Goal: Task Accomplishment & Management: Manage account settings

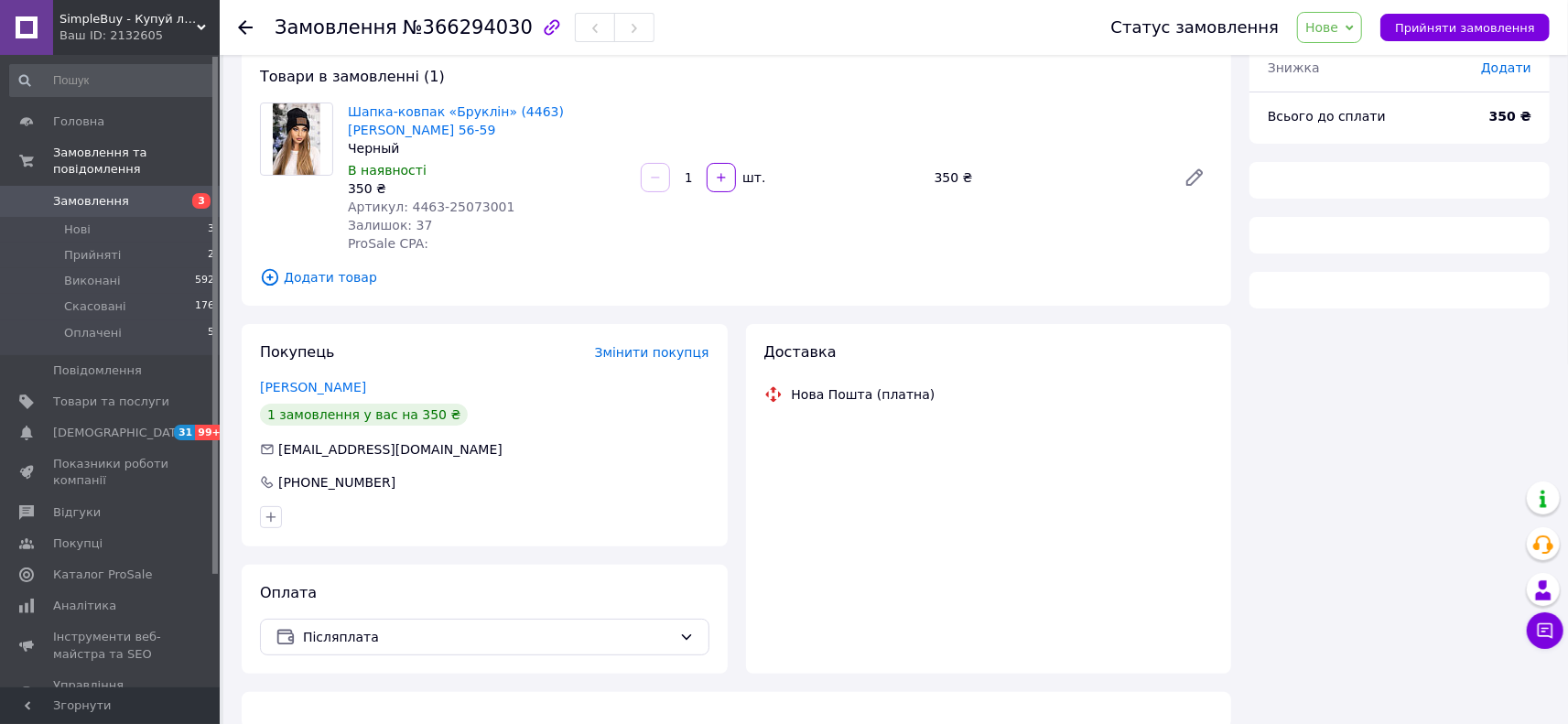
scroll to position [102, 0]
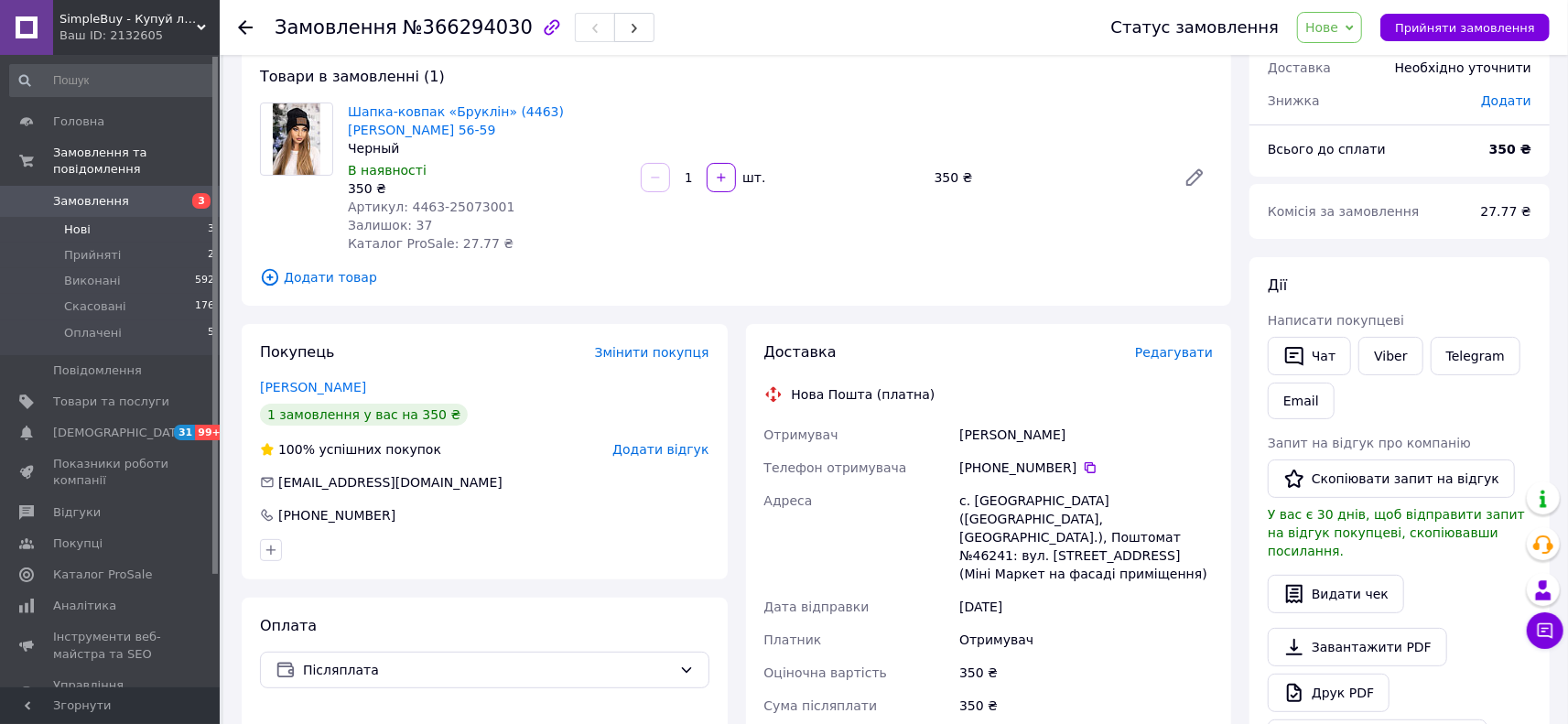
click at [126, 217] on li "Нові 3" at bounding box center [113, 230] width 225 height 26
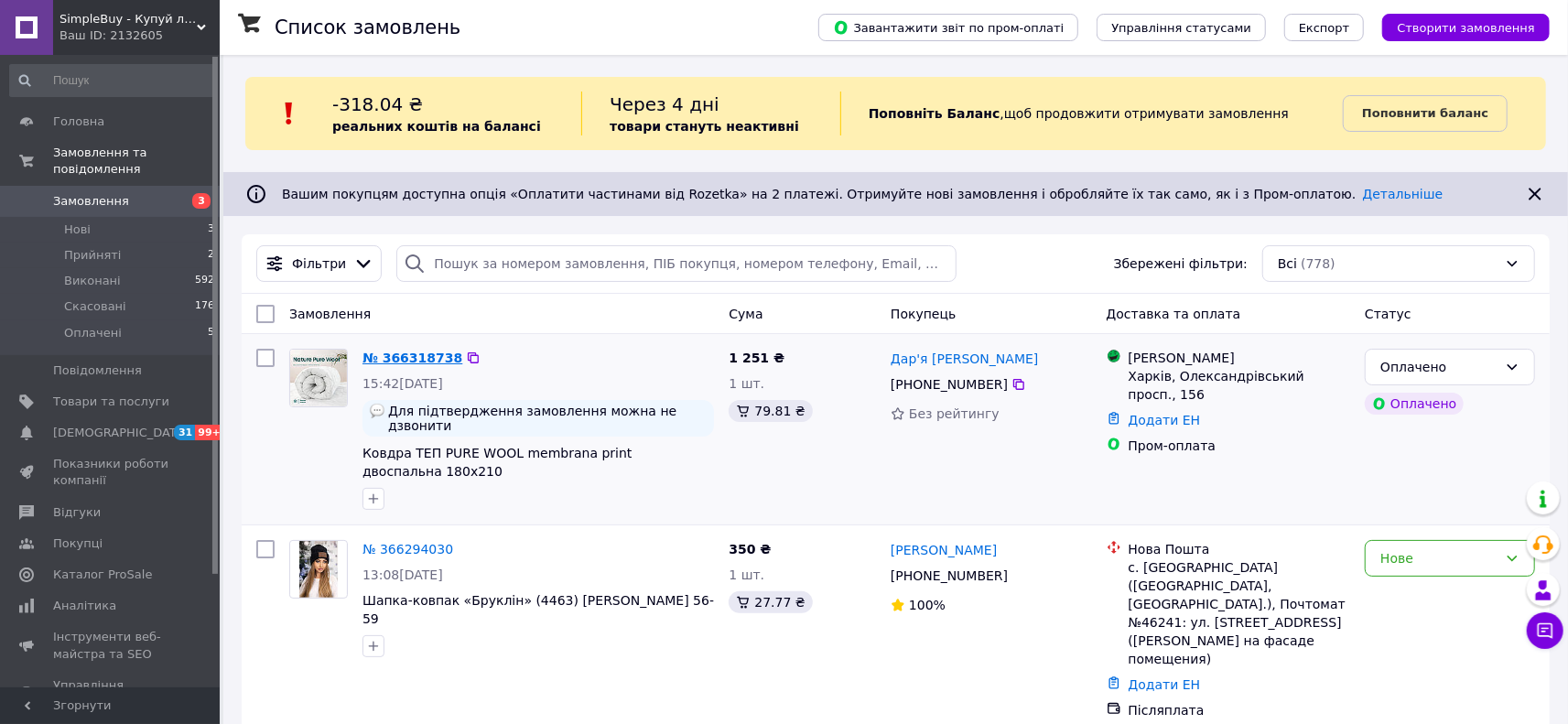
click at [412, 354] on link "№ 366318738" at bounding box center [413, 358] width 100 height 15
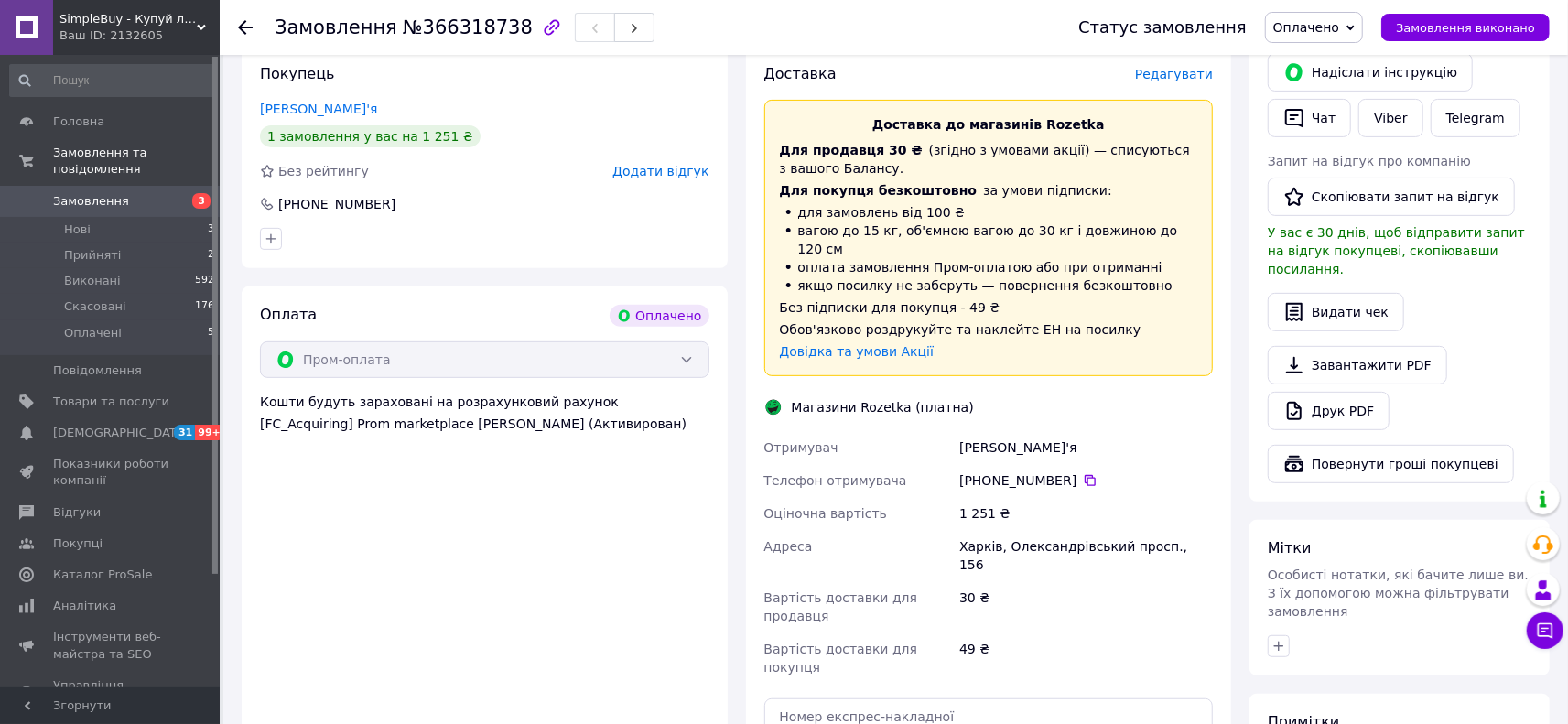
scroll to position [508, 0]
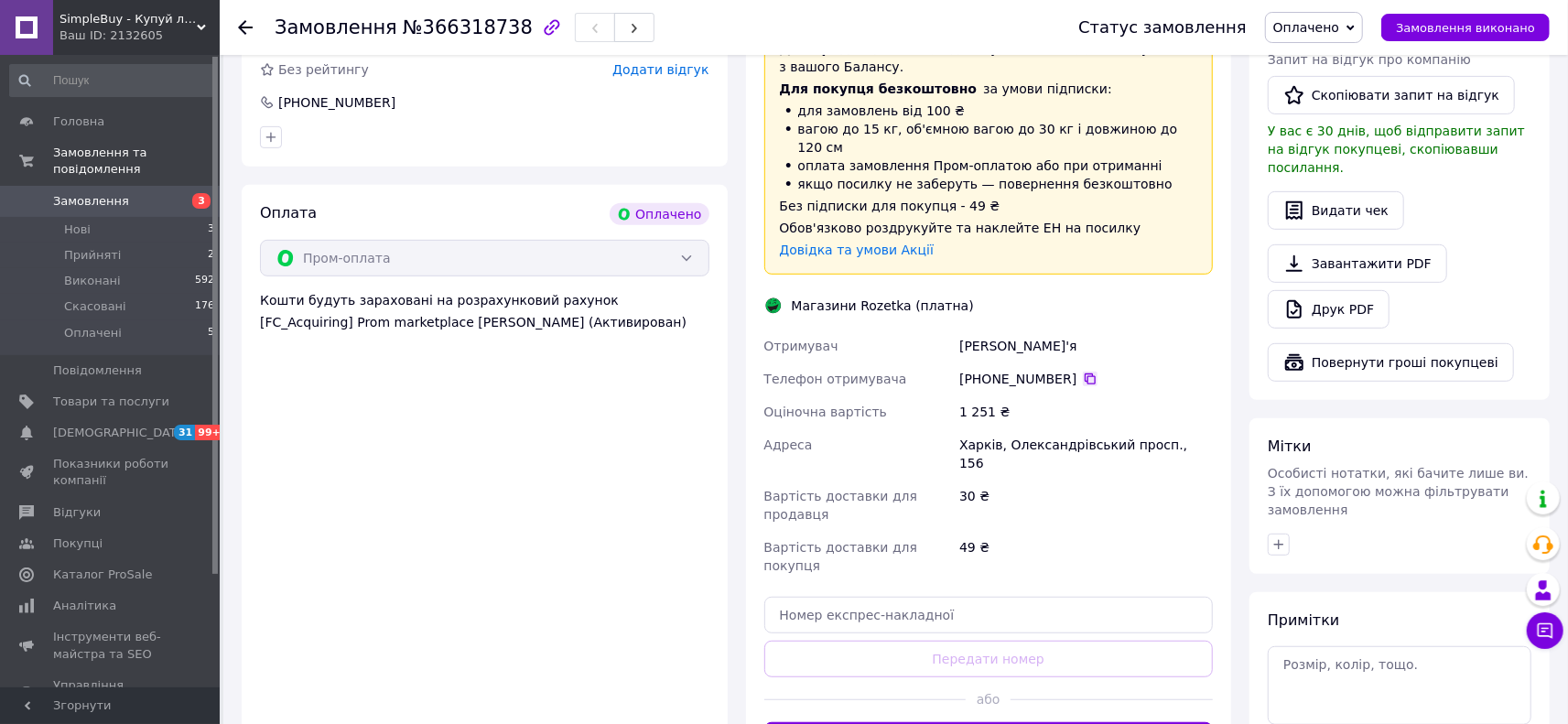
click at [1083, 371] on icon at bounding box center [1091, 379] width 15 height 15
click at [379, 419] on div "Оплата Оплачено Пром-оплата Кошти будуть зараховані на розрахунковий рахунок [F…" at bounding box center [485, 480] width 486 height 592
click at [1083, 371] on icon at bounding box center [1091, 379] width 15 height 15
click at [472, 428] on div "Оплата Оплачено Пром-оплата Кошти будуть зараховані на розрахунковий рахунок [F…" at bounding box center [485, 480] width 486 height 592
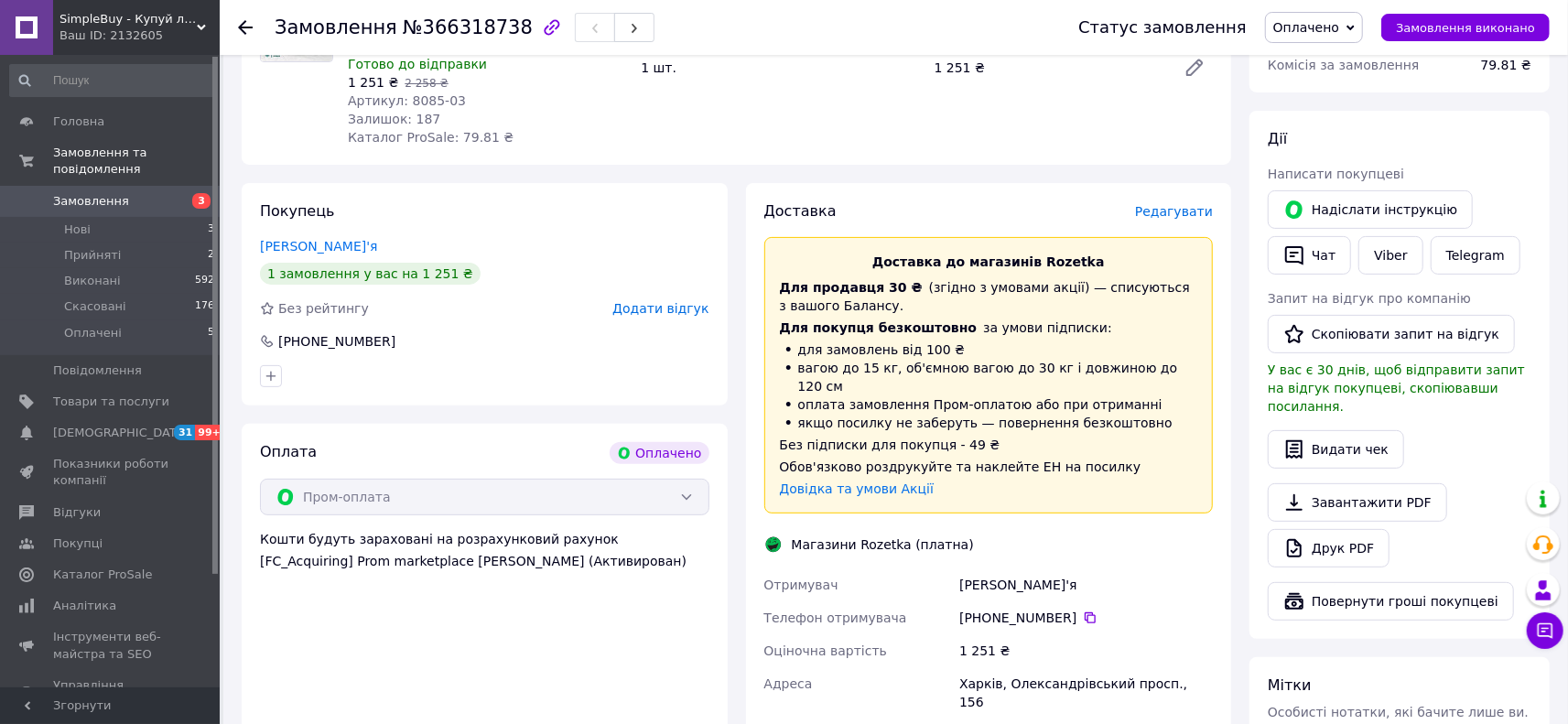
scroll to position [102, 0]
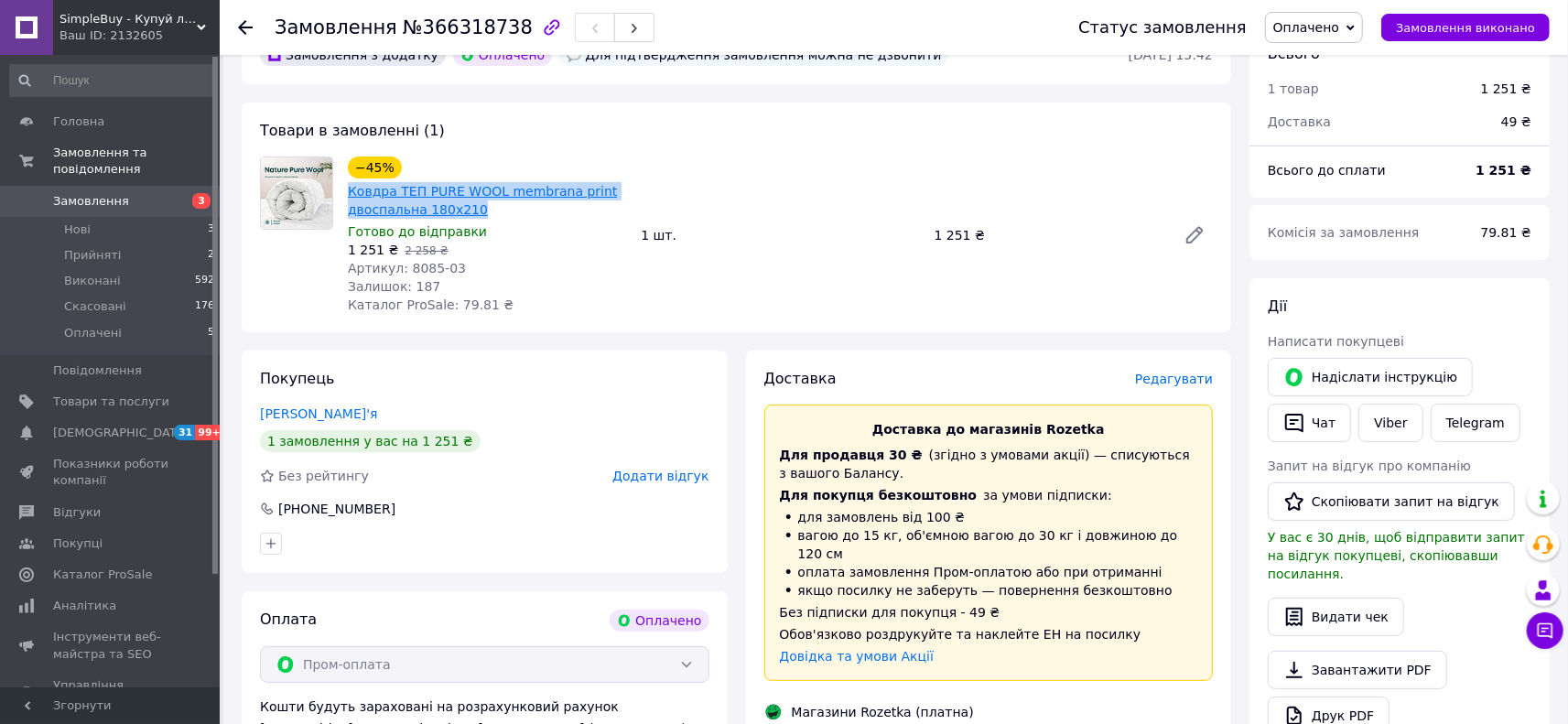
drag, startPoint x: 488, startPoint y: 213, endPoint x: 348, endPoint y: 187, distance: 142.4
click at [348, 187] on span "Ковдра ТЕП PURE WOOL membrana print двоспальна 180х210" at bounding box center [487, 200] width 278 height 37
copy link "Ковдра ТЕП PURE WOOL membrana print двоспальна 180х210"
click at [408, 342] on div "Замовлення з додатку Оплачено Для підтвердження замовлення можна не дзвонити 12…" at bounding box center [736, 712] width 1007 height 1373
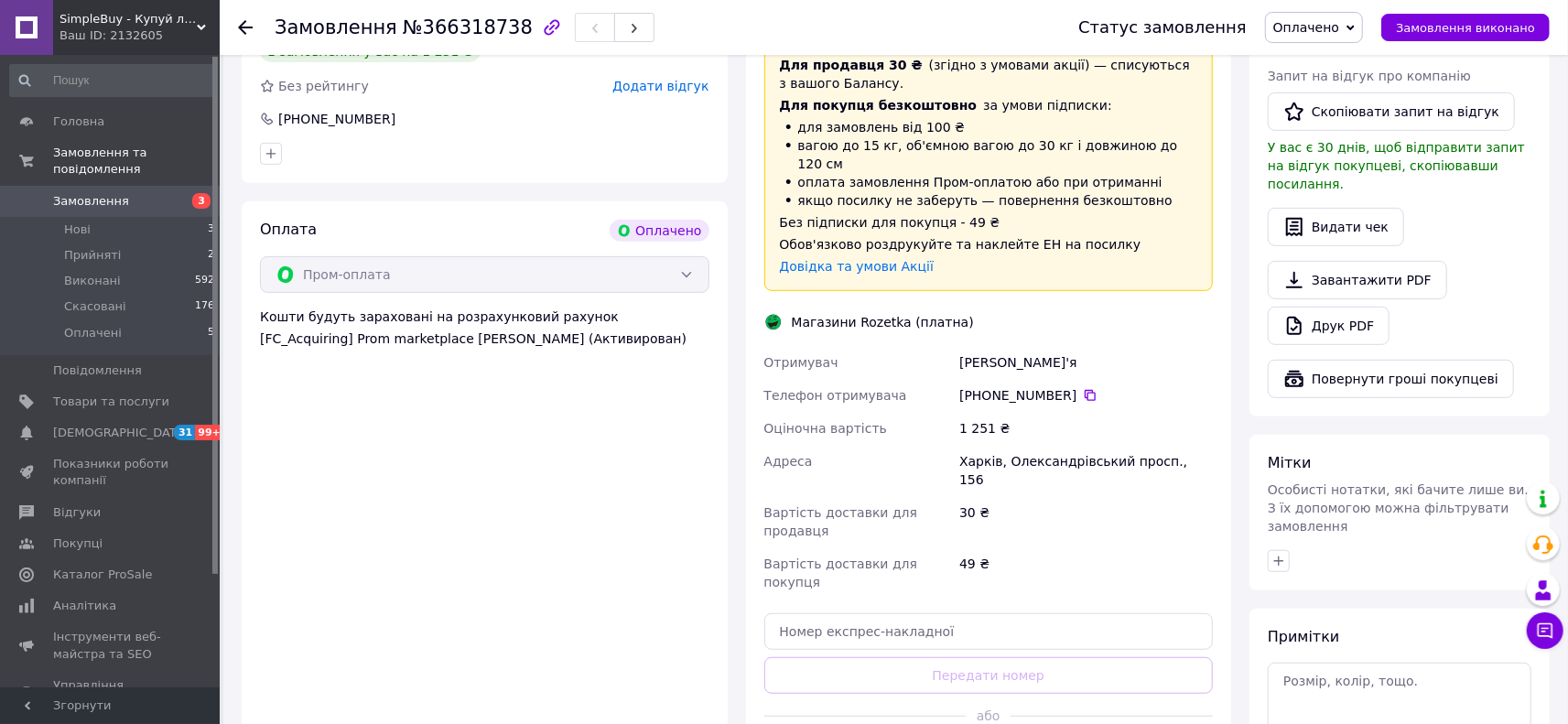
scroll to position [609, 0]
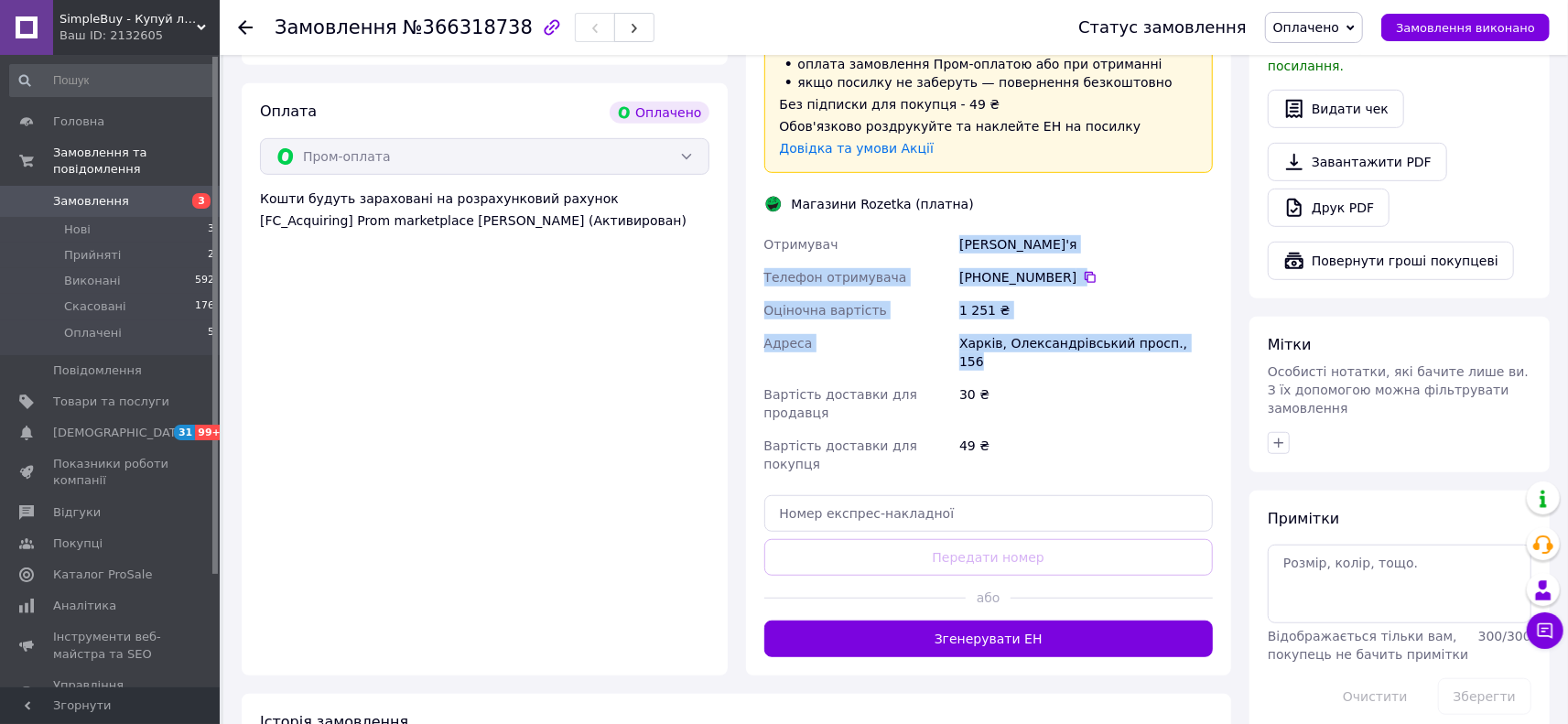
drag, startPoint x: 1188, startPoint y: 320, endPoint x: 961, endPoint y: 227, distance: 245.3
click at [961, 228] on div "Отримувач Лучинська Дар'я Телефон отримувача +380 98 402 78 96   Оціночна варті…" at bounding box center [989, 355] width 457 height 253
copy div "Лучинська Дар'я Телефон отримувача +380 98 402 78 96   Оціночна вартість 1 251 …"
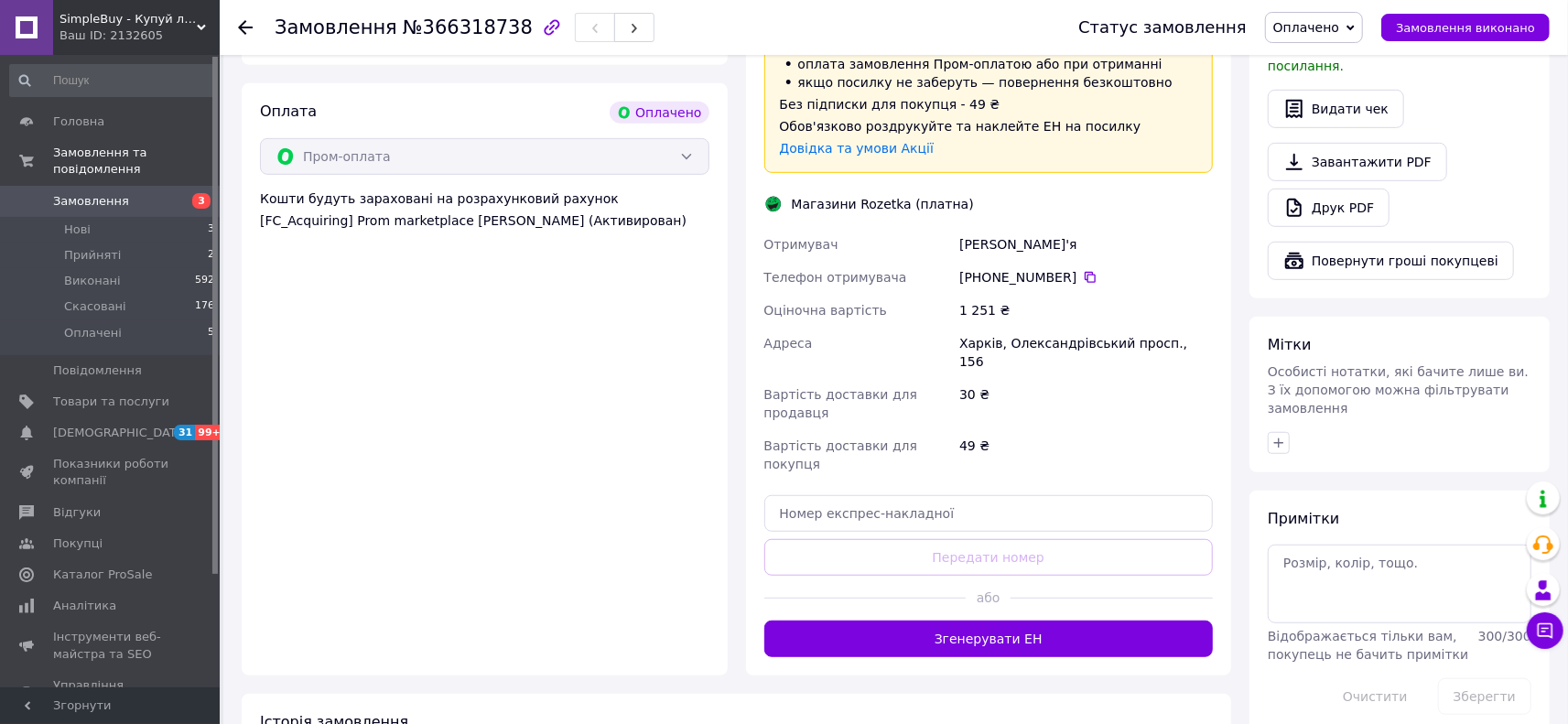
click at [418, 382] on div "Оплата Оплачено Пром-оплата Кошти будуть зараховані на розрахунковий рахунок [F…" at bounding box center [485, 379] width 486 height 592
click at [1018, 621] on button "Згенерувати ЕН" at bounding box center [989, 639] width 450 height 37
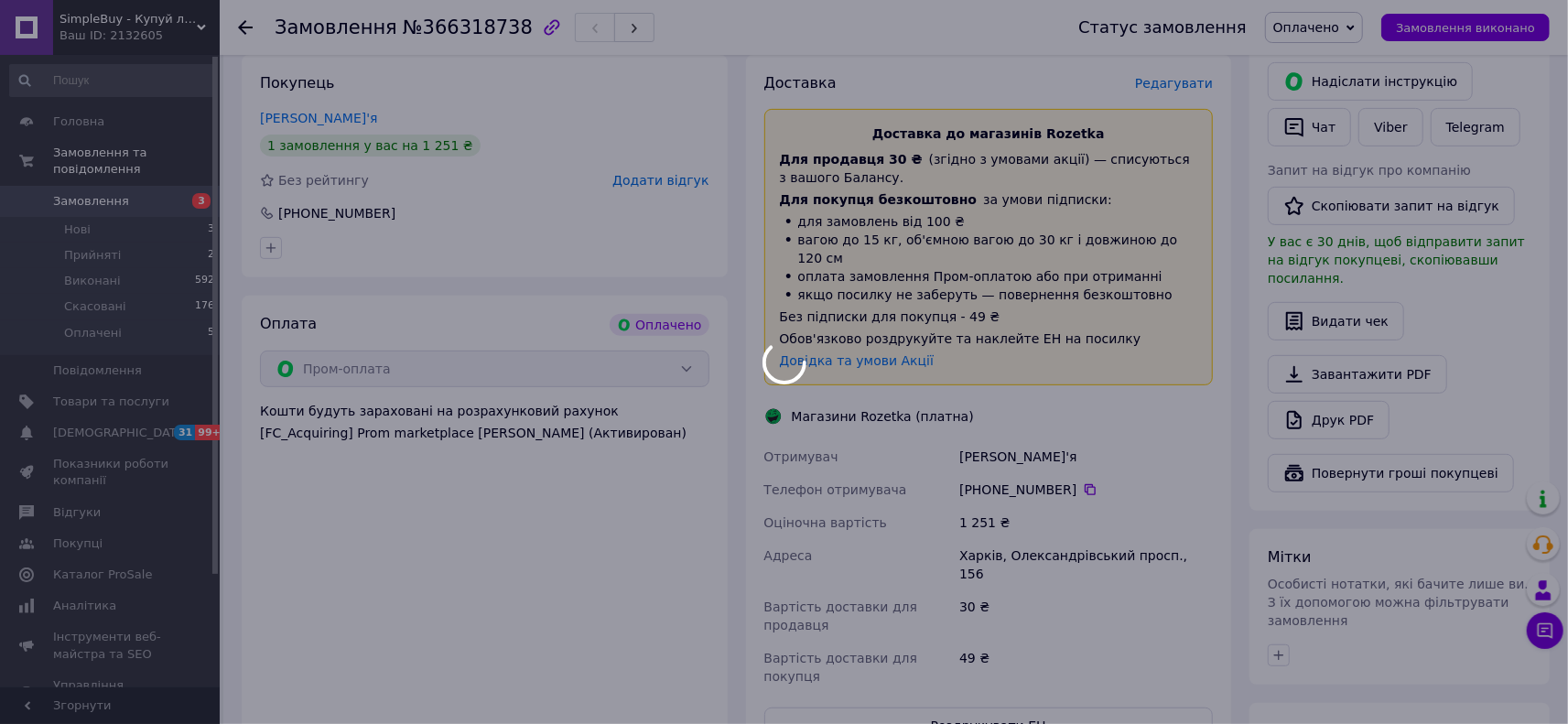
scroll to position [296, 0]
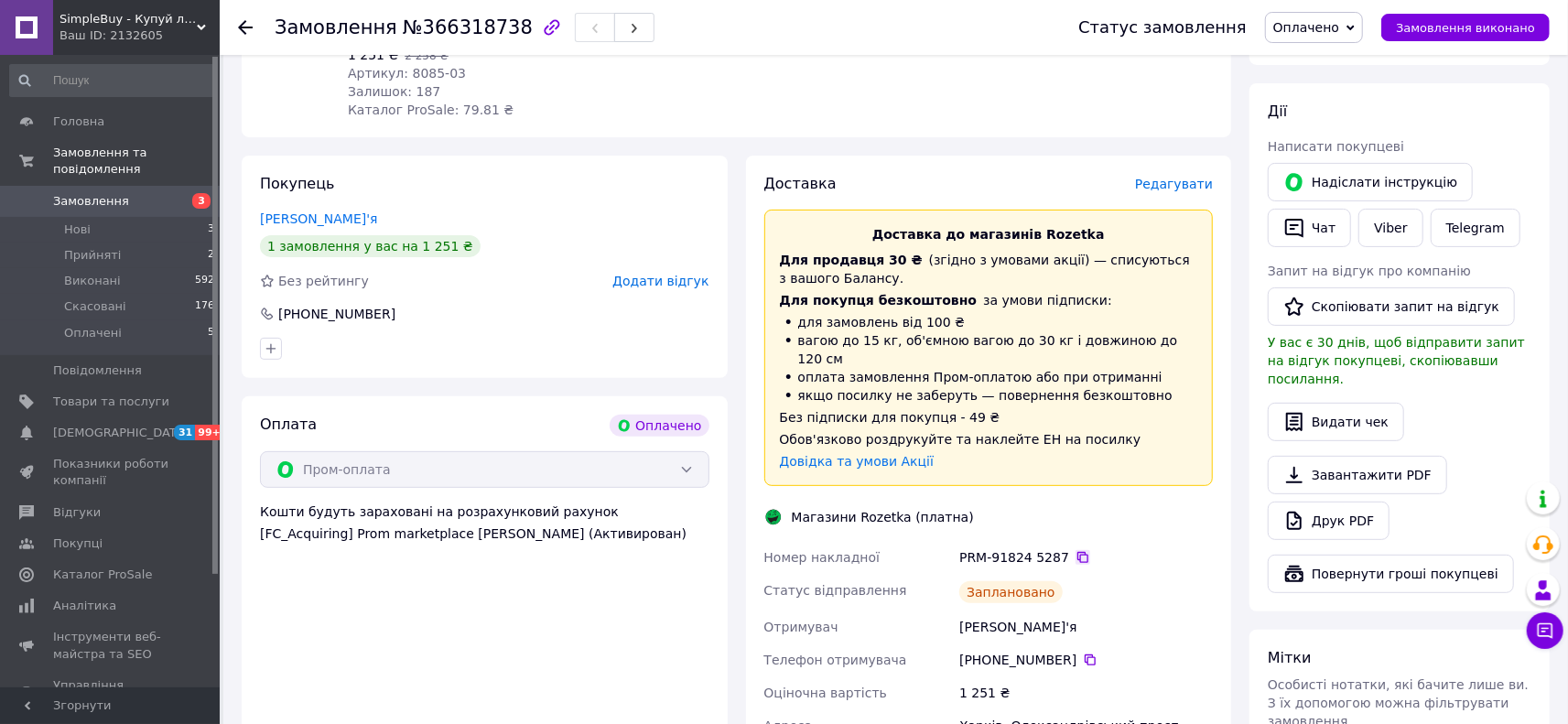
click at [1076, 550] on icon at bounding box center [1083, 558] width 15 height 15
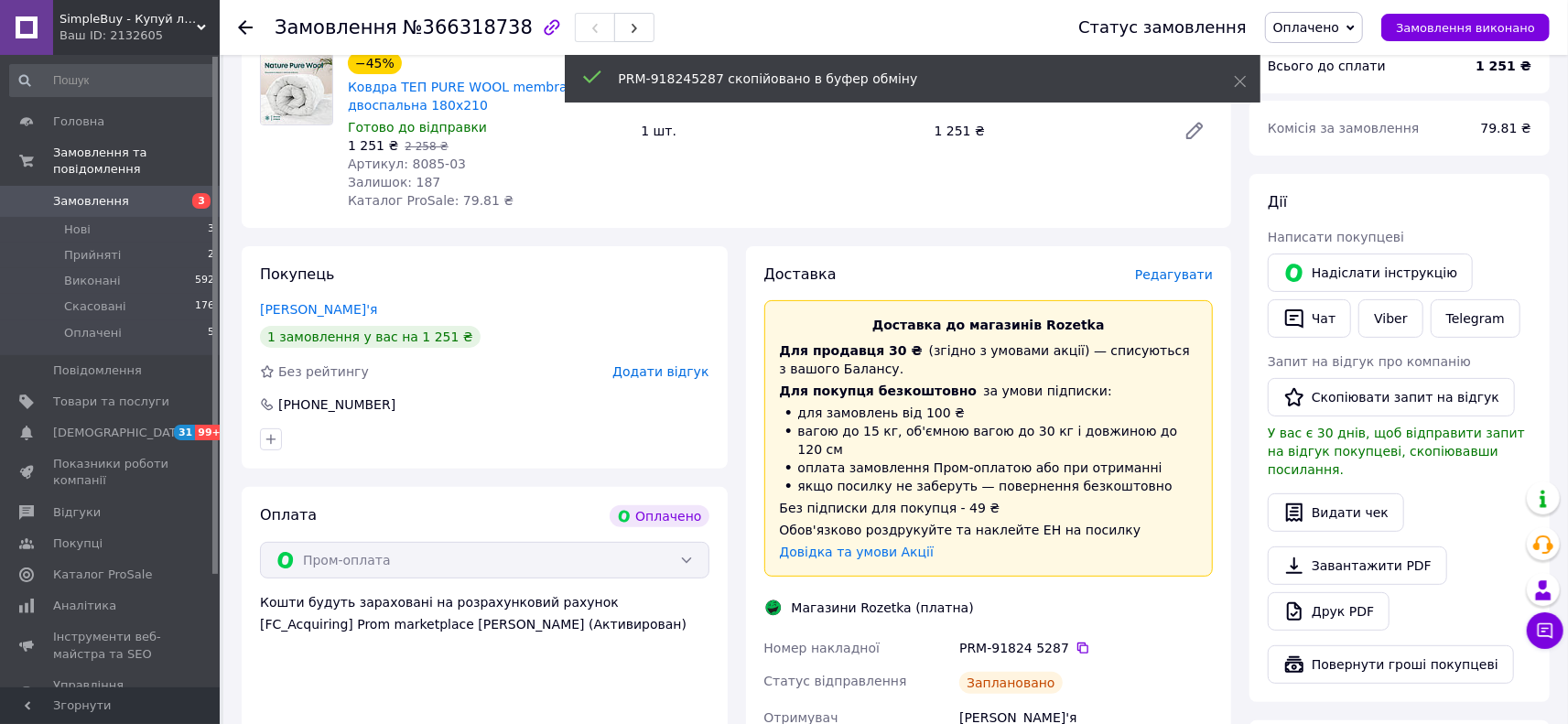
scroll to position [406, 0]
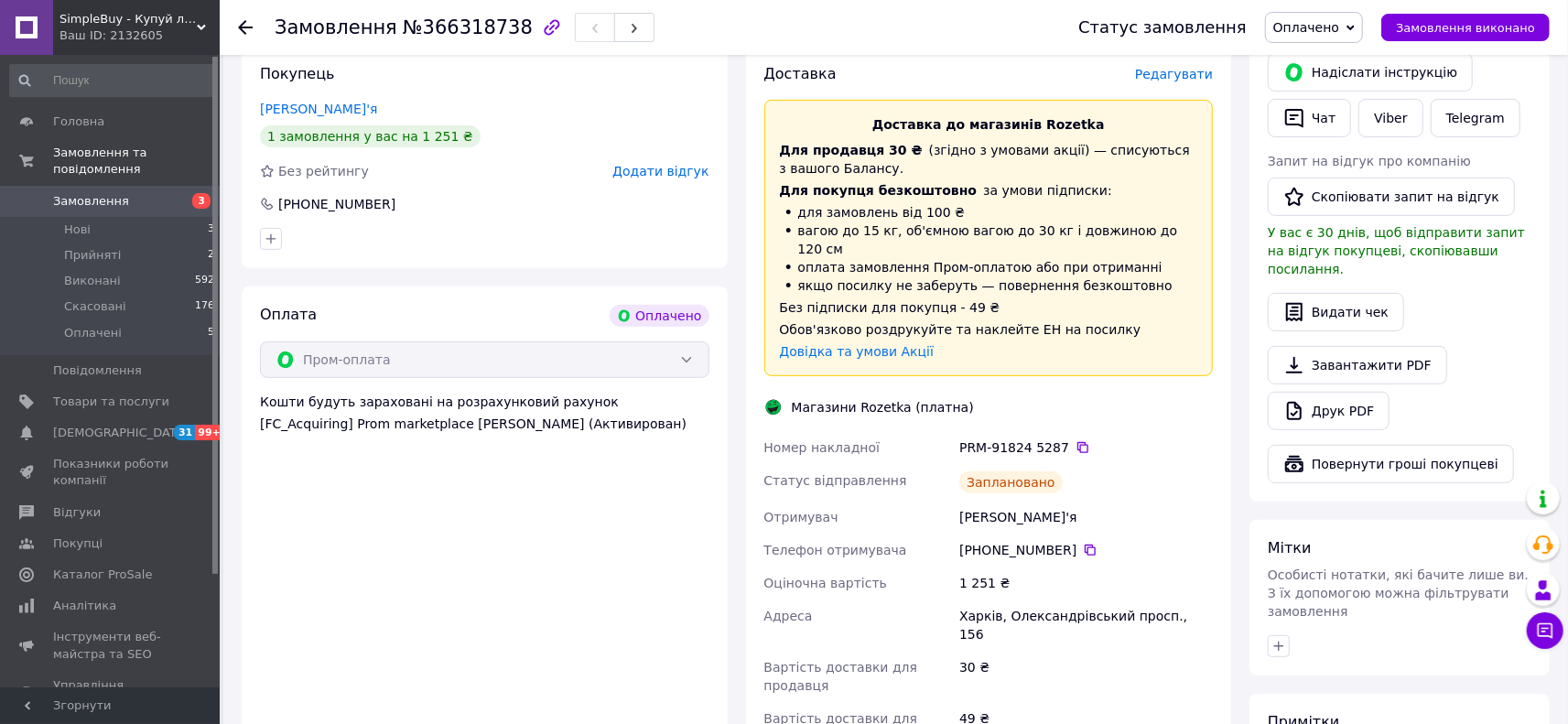
click at [92, 193] on link "Замовлення 3" at bounding box center [113, 201] width 225 height 31
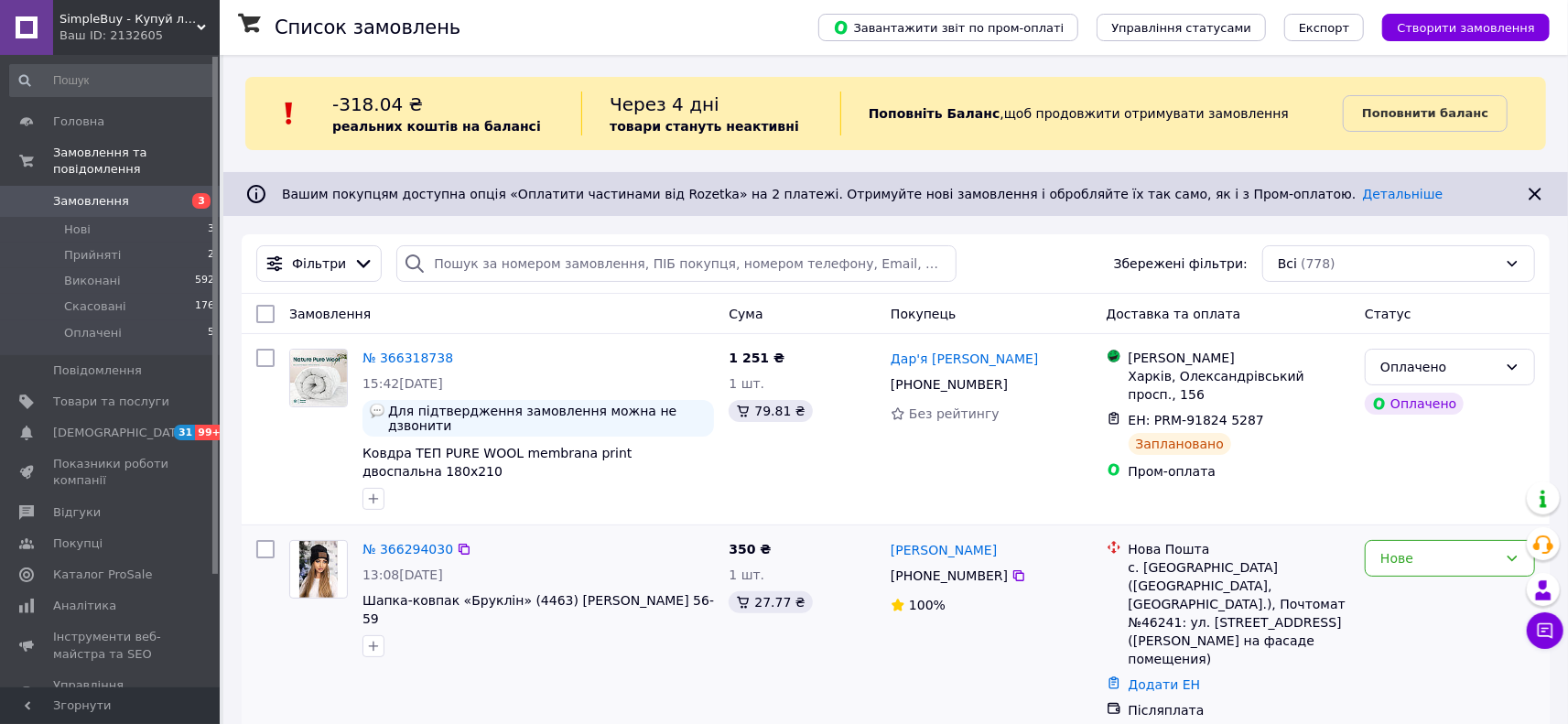
click at [1523, 627] on div "Нове" at bounding box center [1450, 630] width 185 height 194
click at [1541, 633] on icon at bounding box center [1545, 631] width 18 height 18
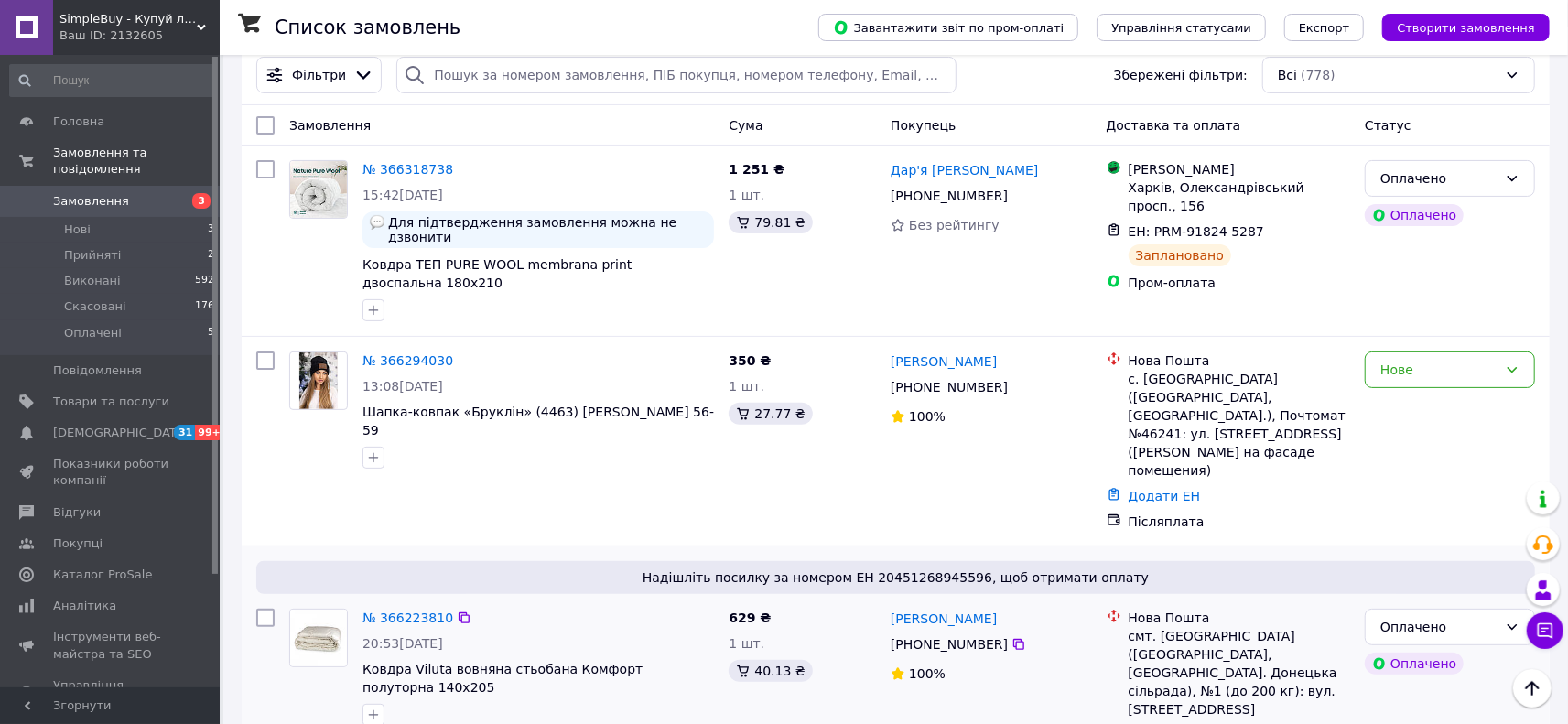
scroll to position [166, 0]
